Goal: Task Accomplishment & Management: Use online tool/utility

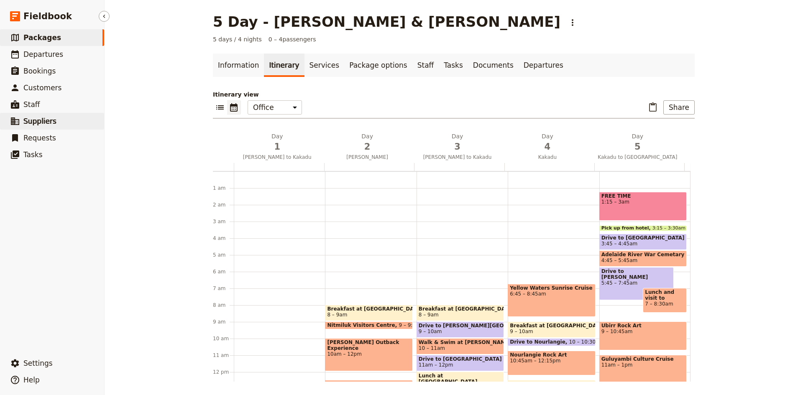
scroll to position [191, 0]
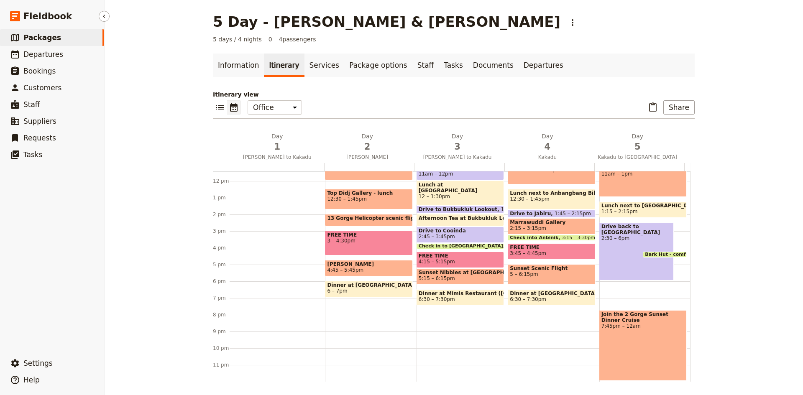
click at [41, 36] on span "Packages" at bounding box center [42, 37] width 38 height 8
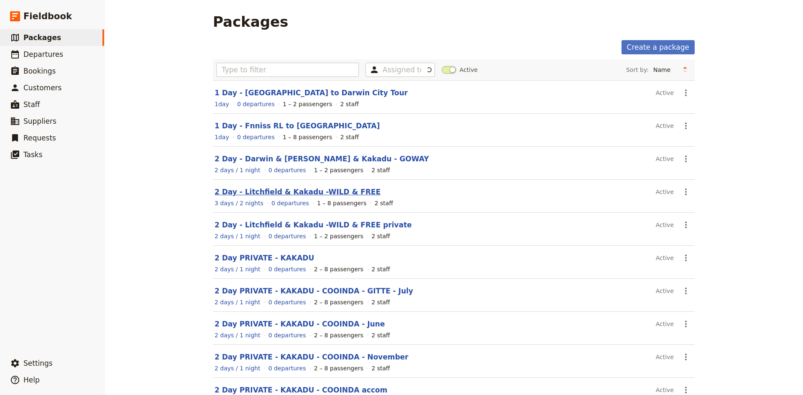
scroll to position [28, 0]
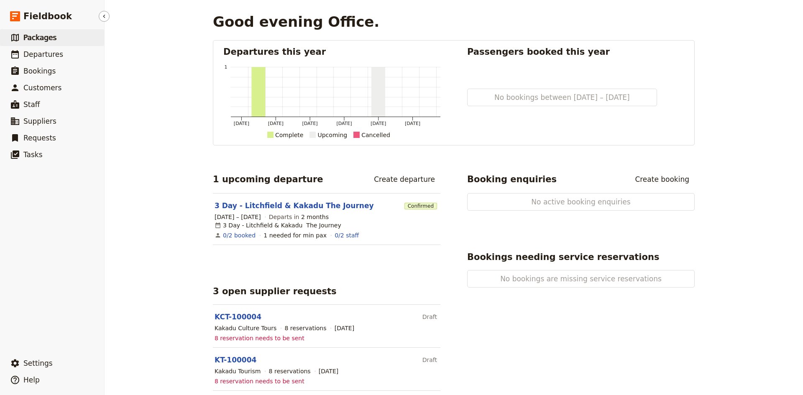
click at [35, 36] on span "Packages" at bounding box center [39, 37] width 33 height 8
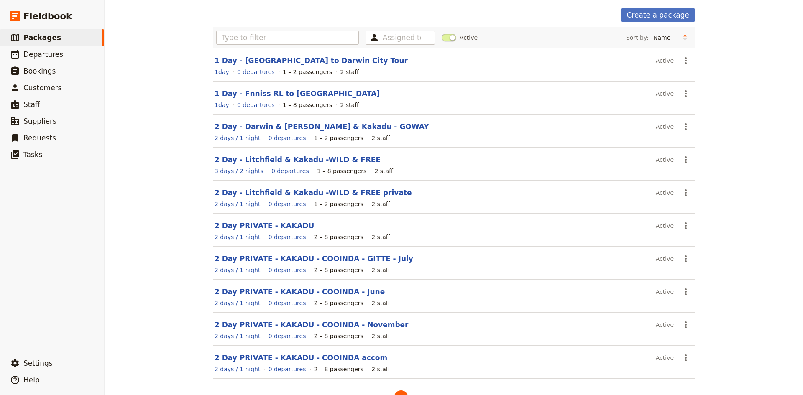
scroll to position [57, 0]
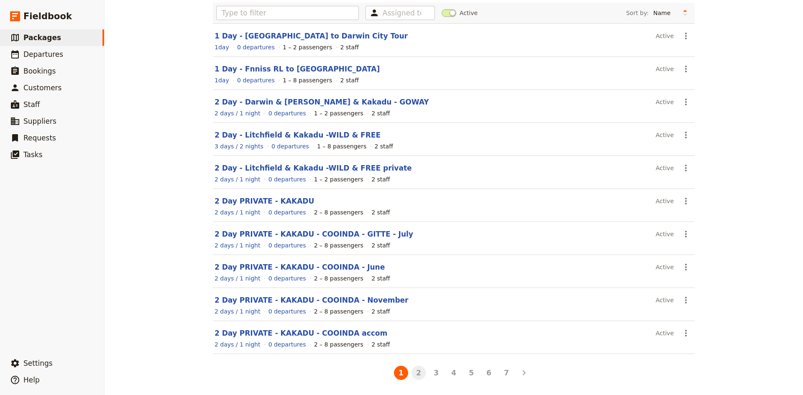
click at [415, 374] on button "2" at bounding box center [418, 373] width 14 height 14
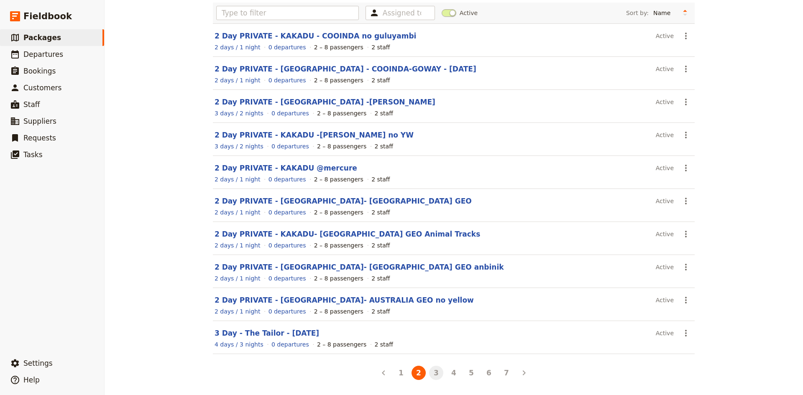
click at [430, 373] on button "3" at bounding box center [436, 373] width 14 height 14
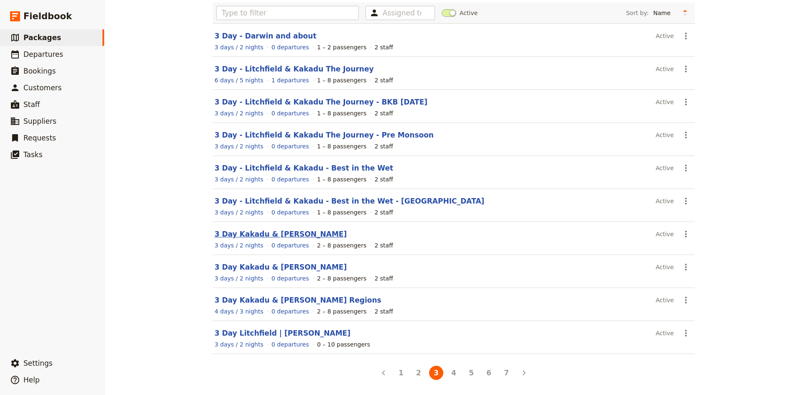
click at [255, 234] on link "3 Day Kakadu & [PERSON_NAME]" at bounding box center [280, 234] width 132 height 8
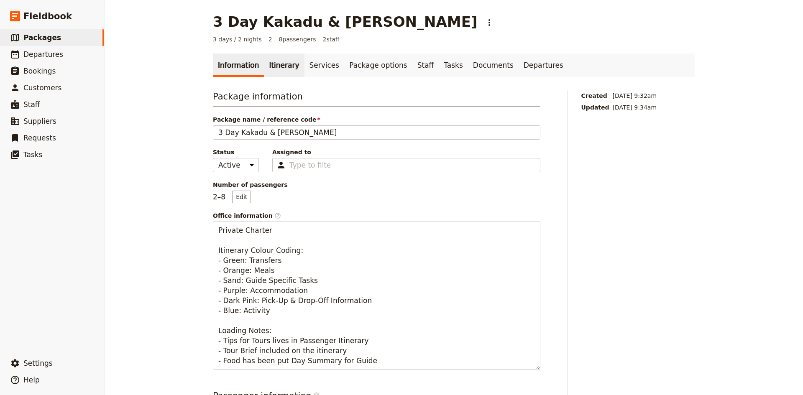
click at [270, 64] on link "Itinerary" at bounding box center [284, 65] width 40 height 23
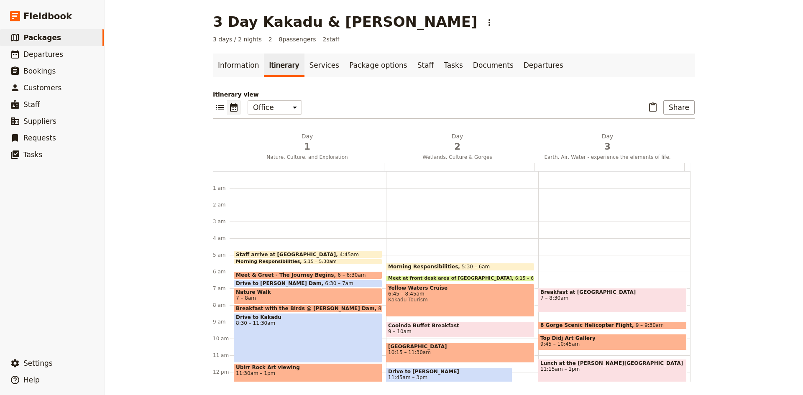
scroll to position [71, 0]
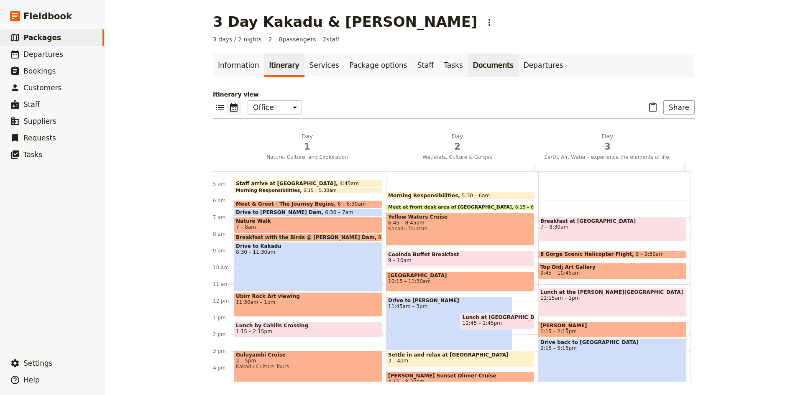
click at [468, 62] on link "Documents" at bounding box center [493, 65] width 51 height 23
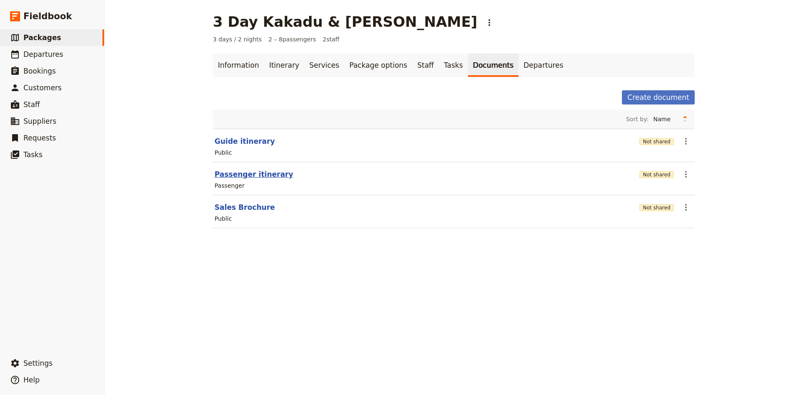
click at [249, 173] on button "Passenger itinerary" at bounding box center [253, 174] width 79 height 10
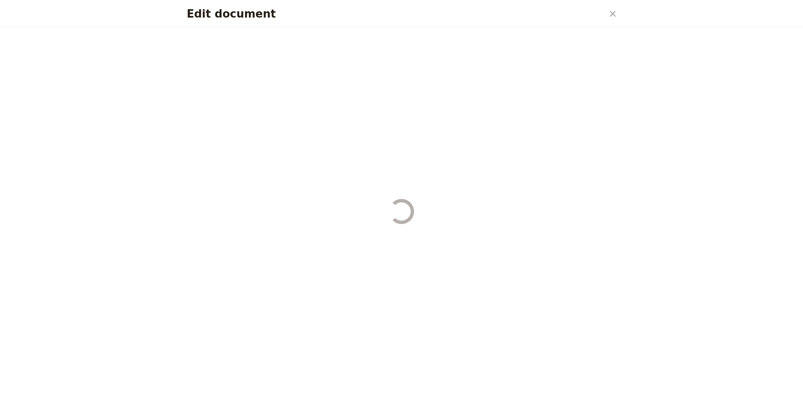
select select "PASSENGER"
select select "DEFAULT"
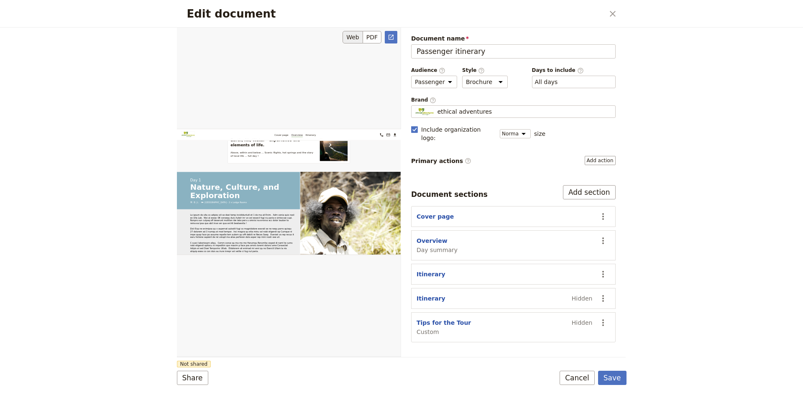
scroll to position [334, 0]
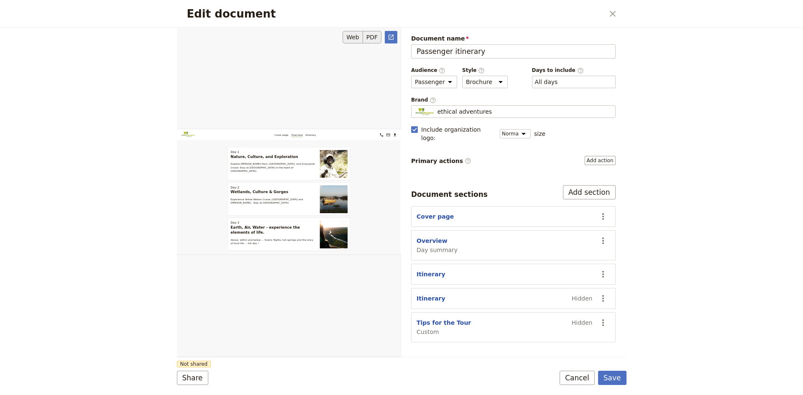
click at [370, 35] on button "PDF" at bounding box center [372, 37] width 18 height 13
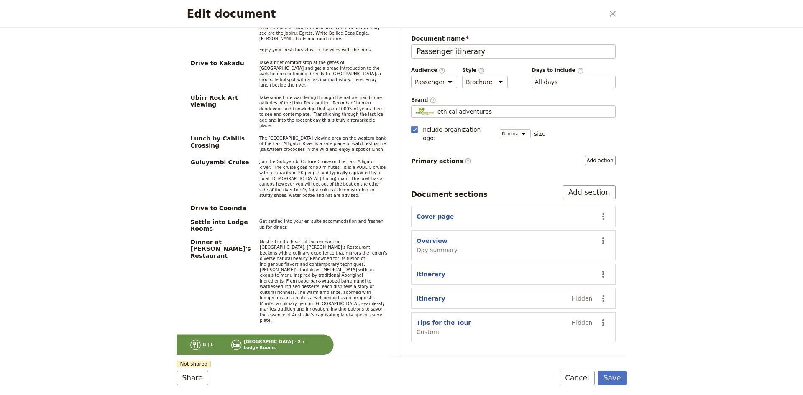
scroll to position [1379, 0]
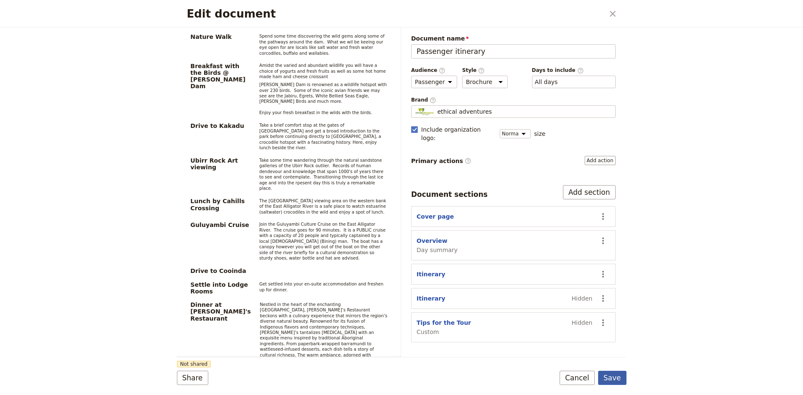
click at [620, 379] on button "Save" at bounding box center [612, 378] width 28 height 14
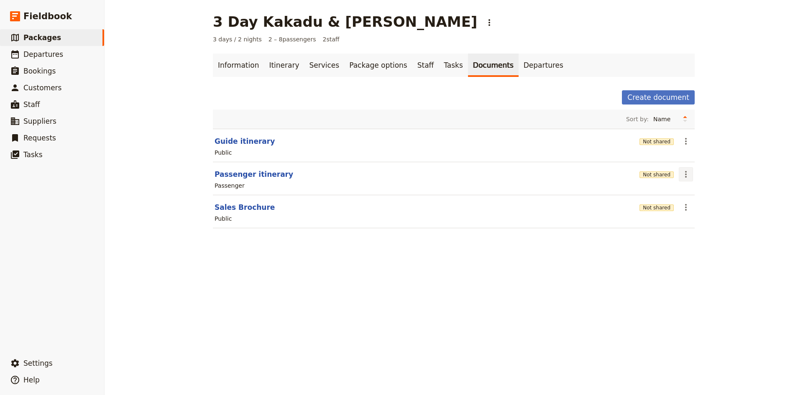
click at [681, 175] on icon "Actions" at bounding box center [686, 174] width 10 height 10
click at [691, 190] on span "Share" at bounding box center [689, 193] width 17 height 8
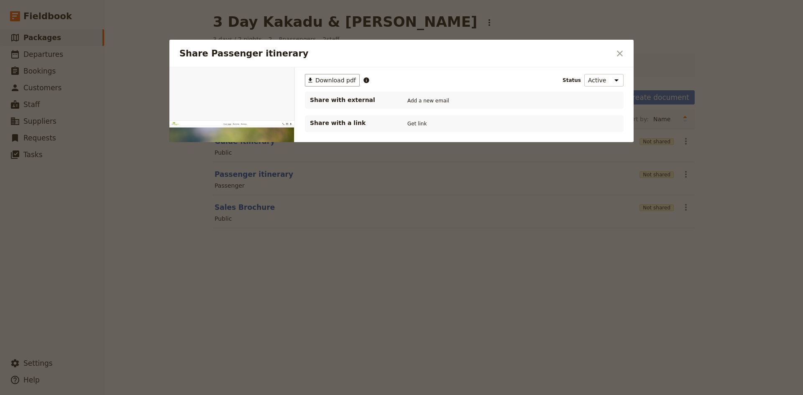
scroll to position [0, 0]
click at [411, 123] on button "Get link" at bounding box center [416, 123] width 23 height 9
